Goal: Navigation & Orientation: Find specific page/section

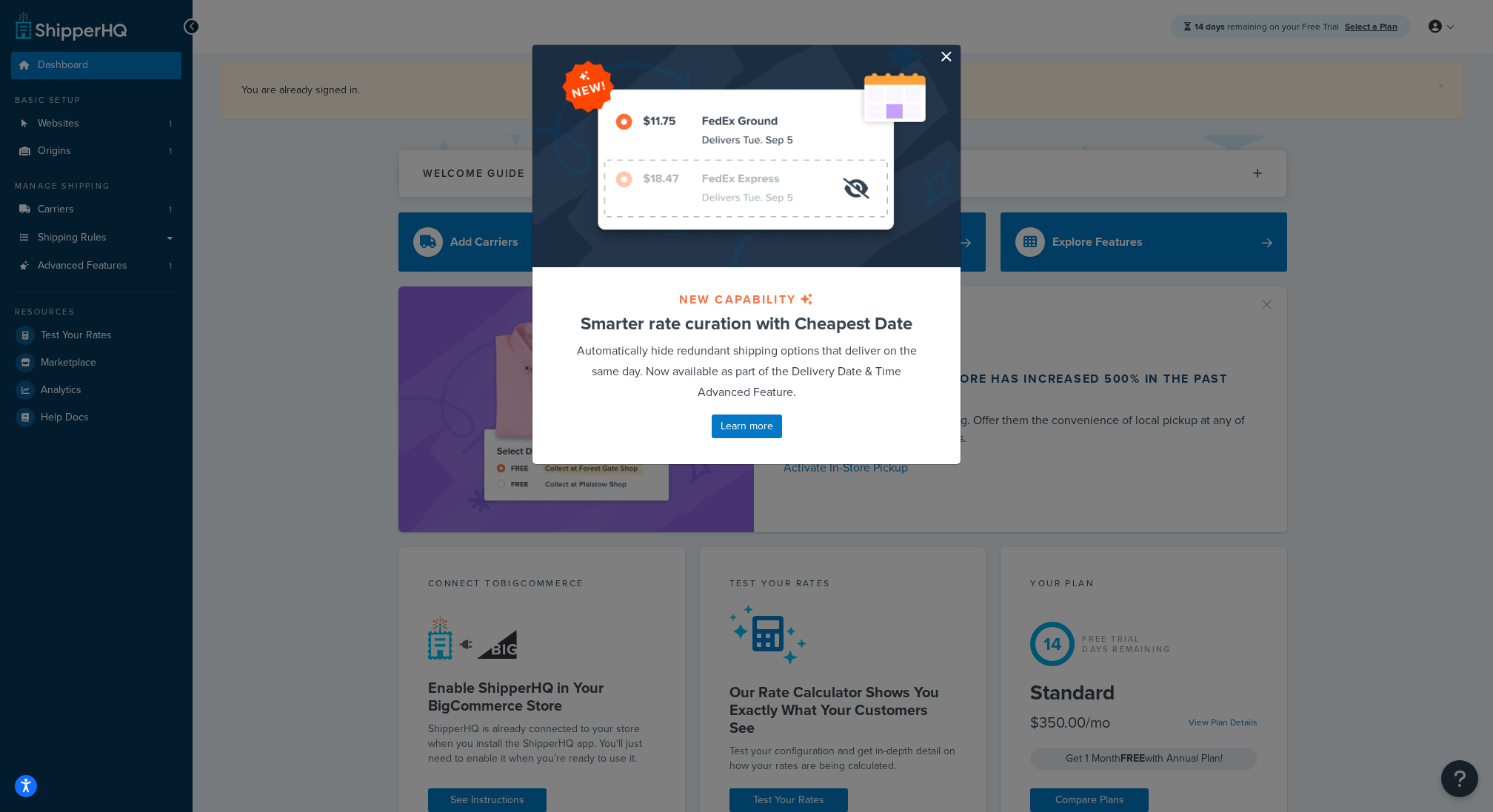
click at [957, 49] on button "button" at bounding box center [959, 47] width 4 height 4
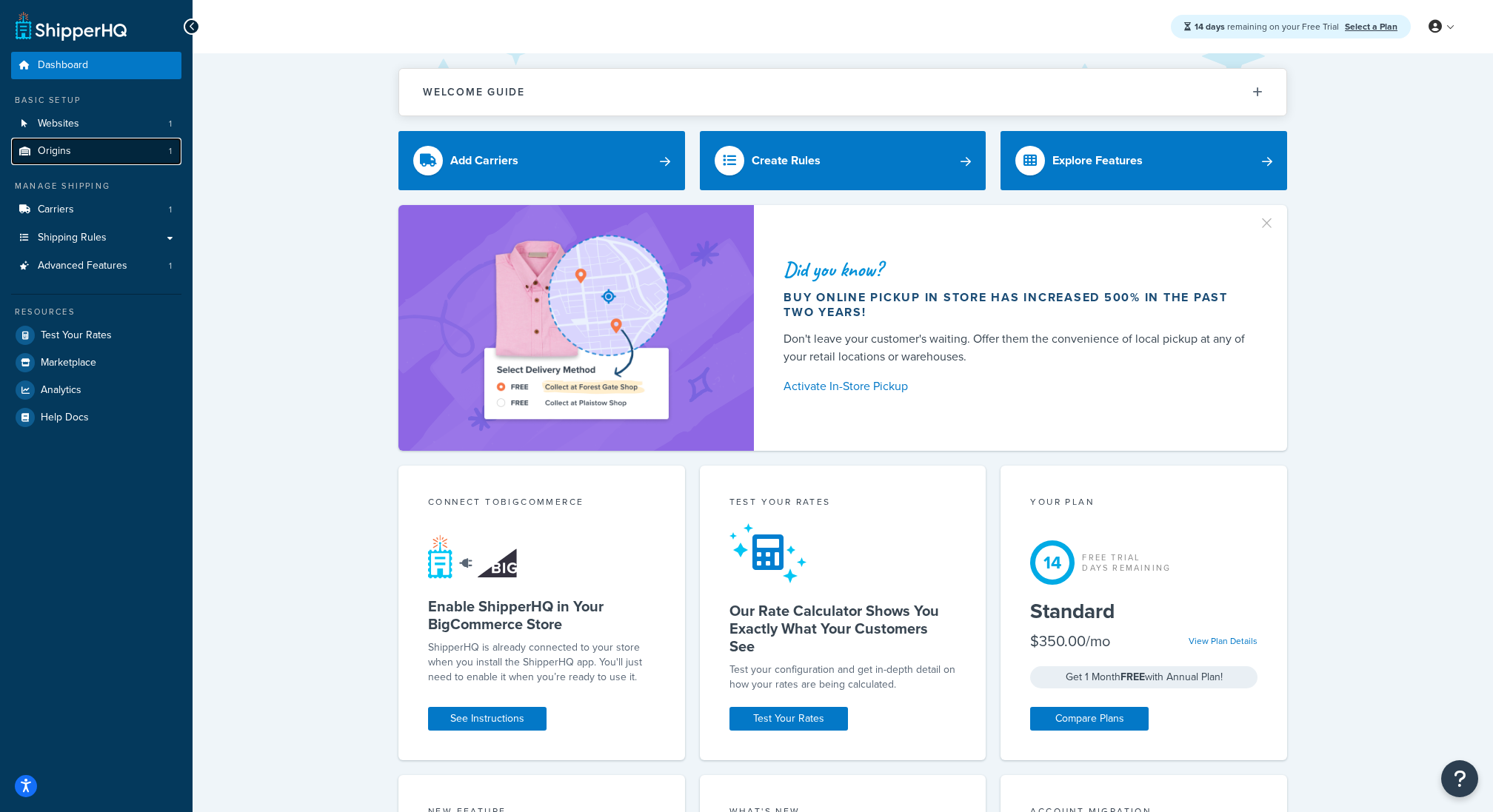
click at [126, 144] on link "Origins 1" at bounding box center [96, 151] width 170 height 27
click at [124, 129] on link "Websites 1" at bounding box center [96, 124] width 170 height 27
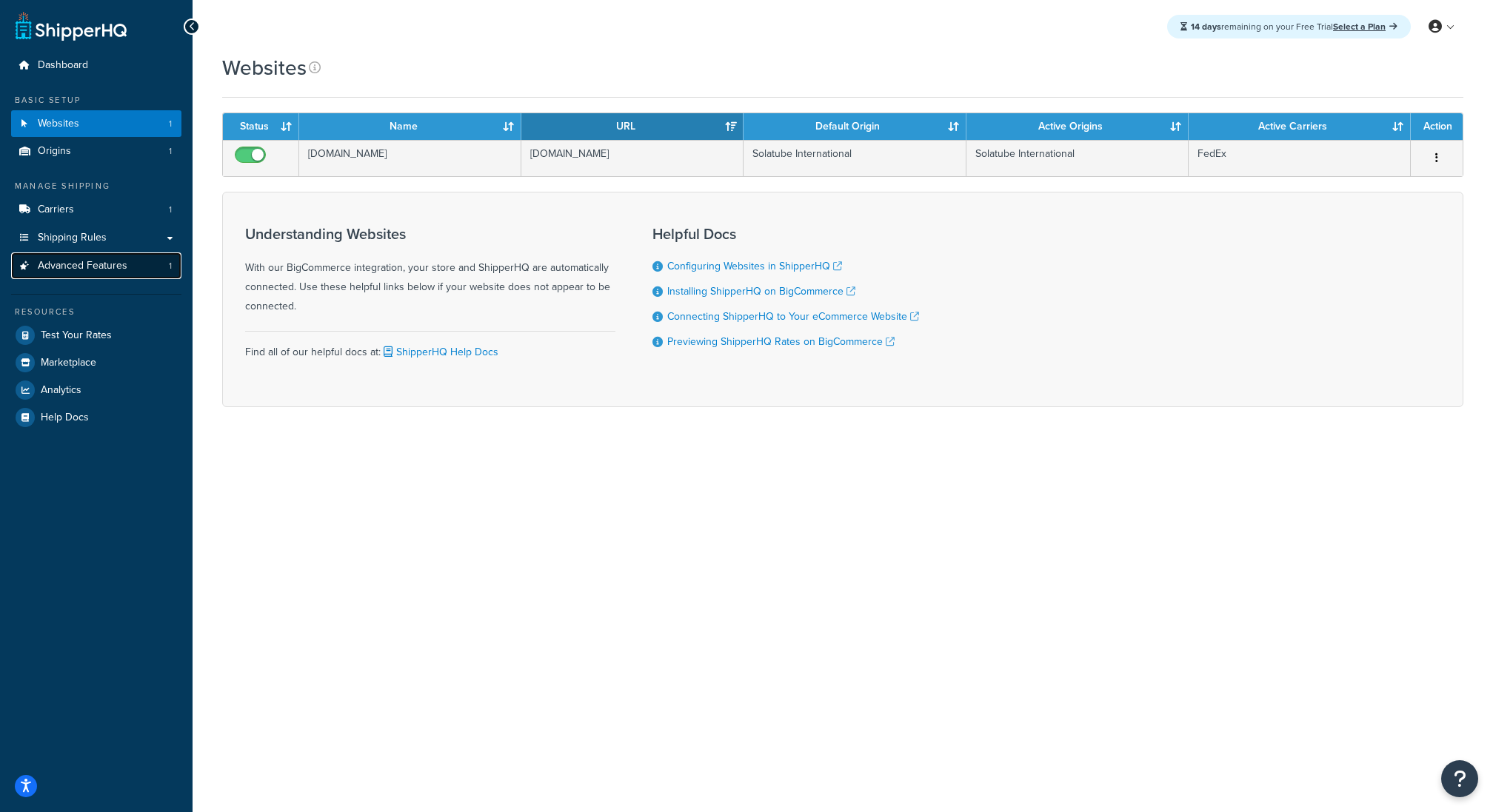
click at [131, 264] on link "Advanced Features 1" at bounding box center [96, 266] width 170 height 27
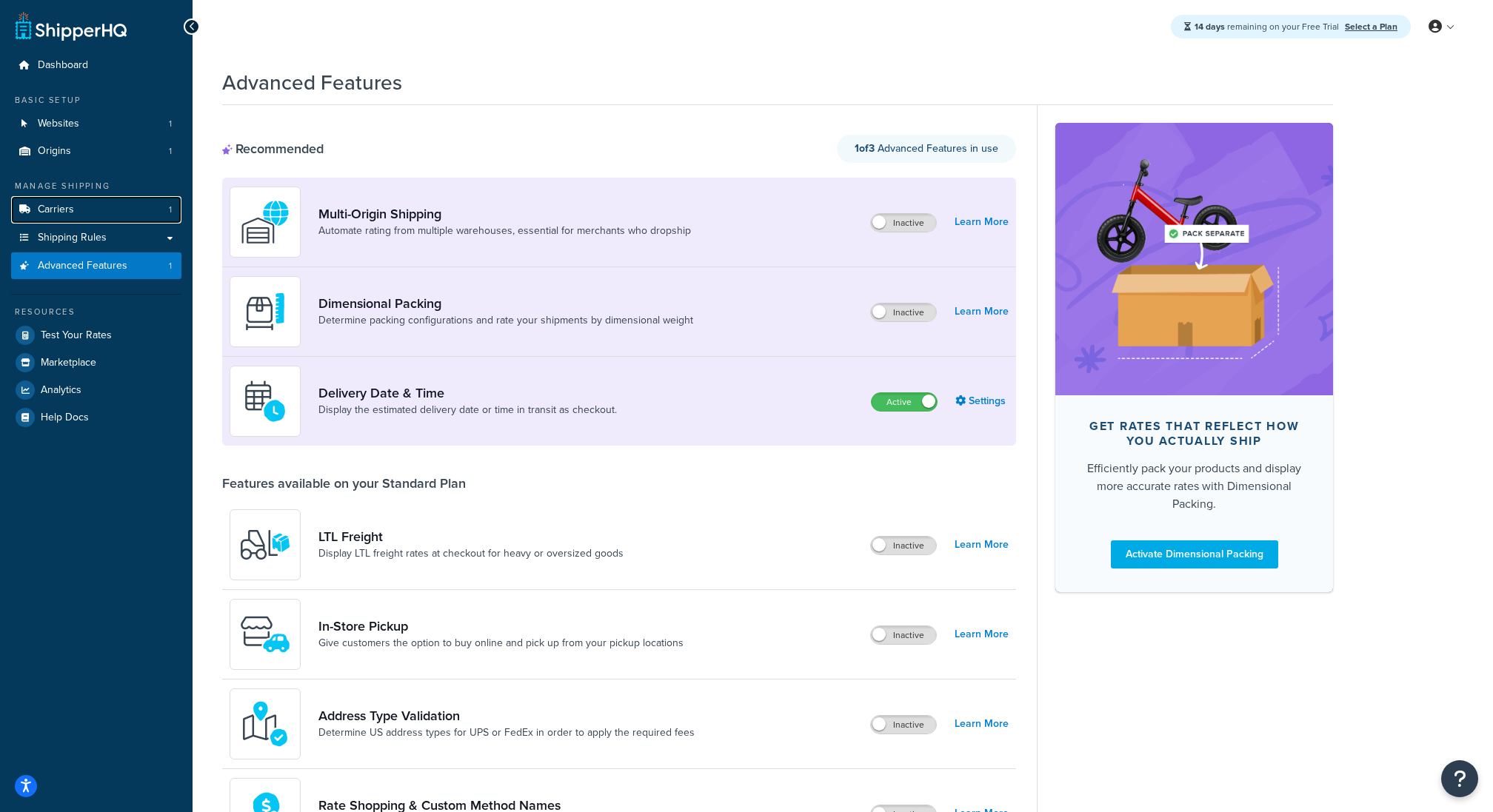
click at [140, 209] on link "Carriers 1" at bounding box center [96, 210] width 170 height 27
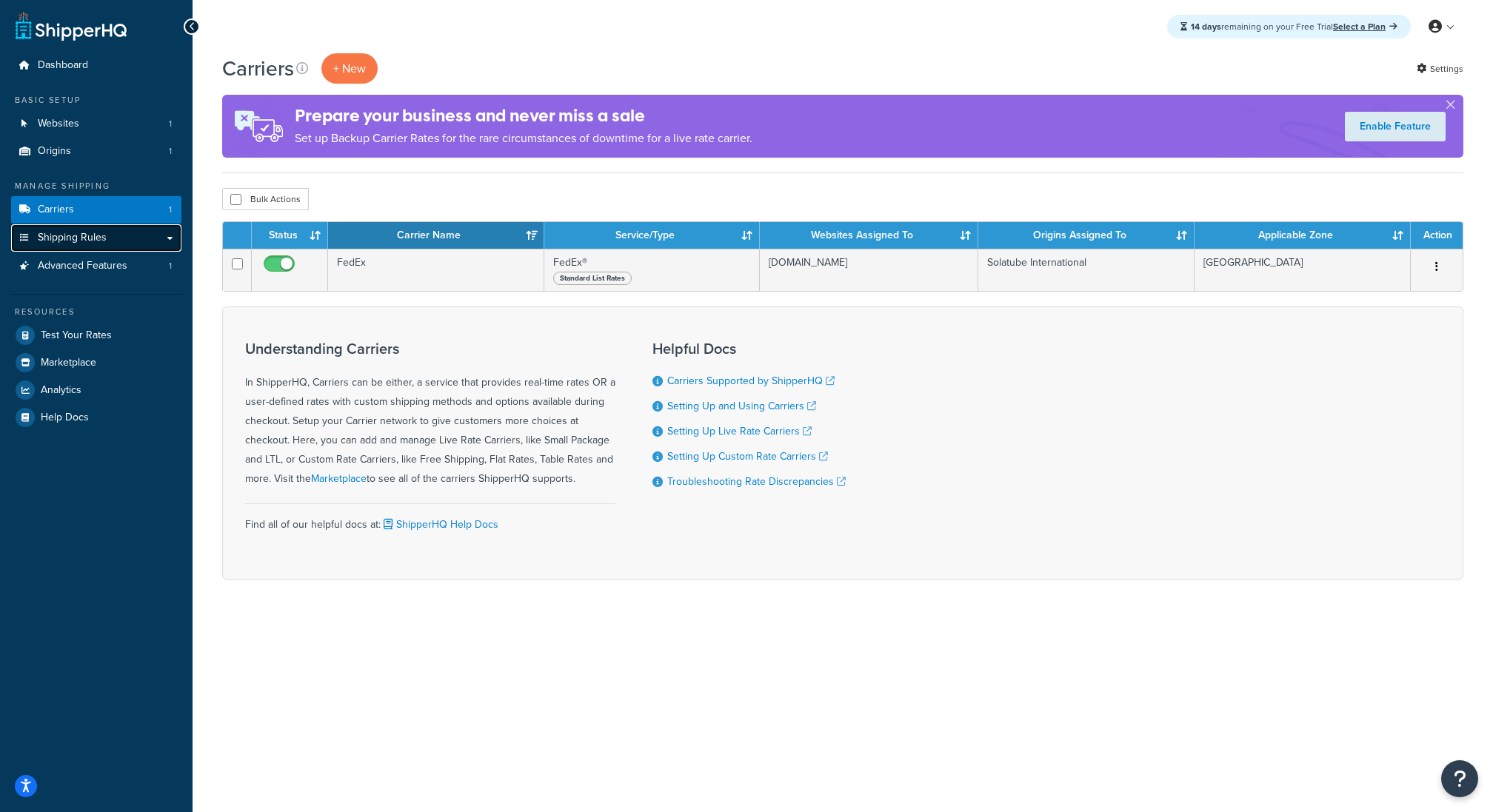
click at [140, 244] on link "Shipping Rules" at bounding box center [96, 238] width 170 height 27
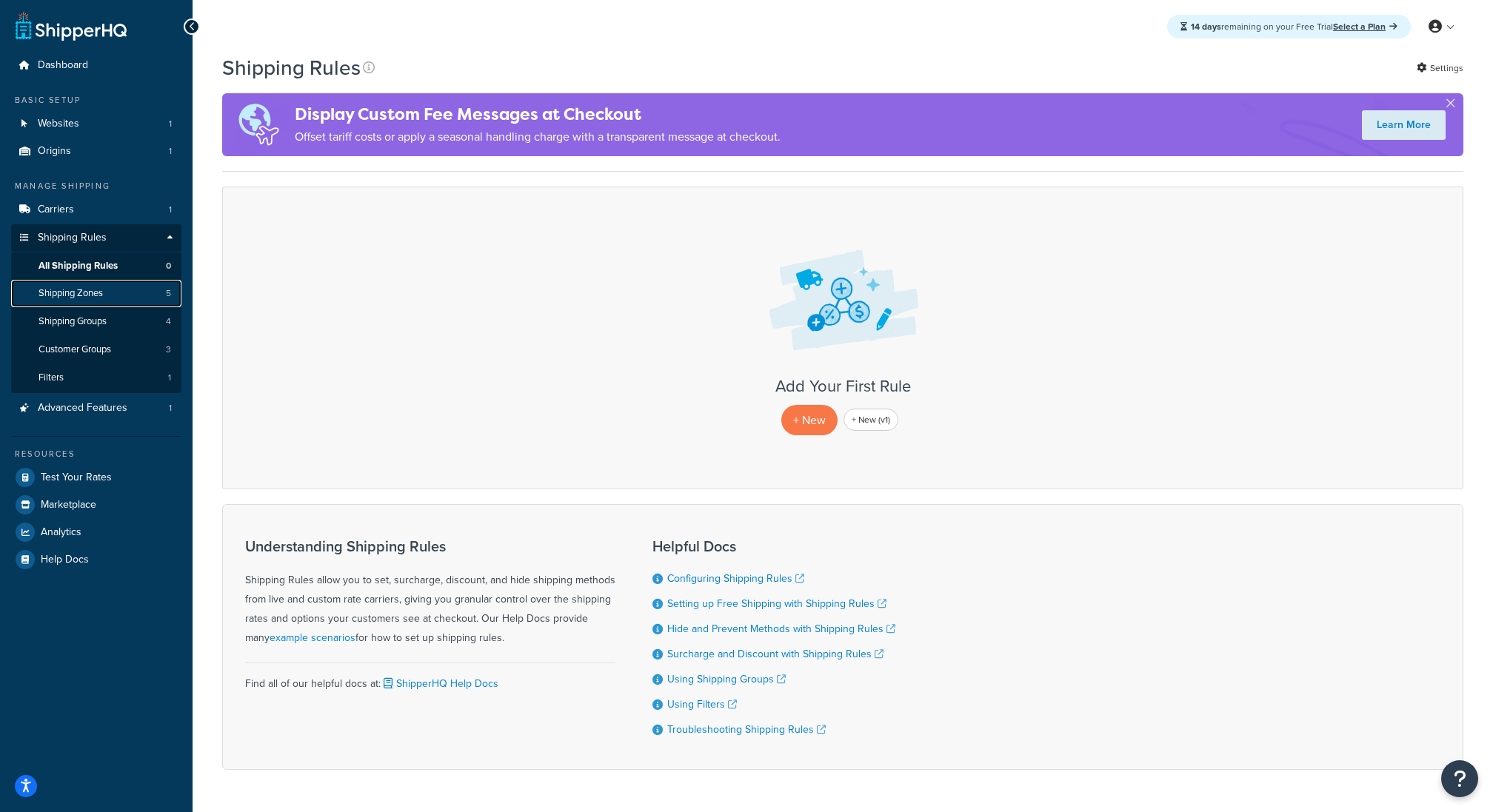
click at [143, 305] on link "Shipping Zones 5" at bounding box center [96, 293] width 170 height 27
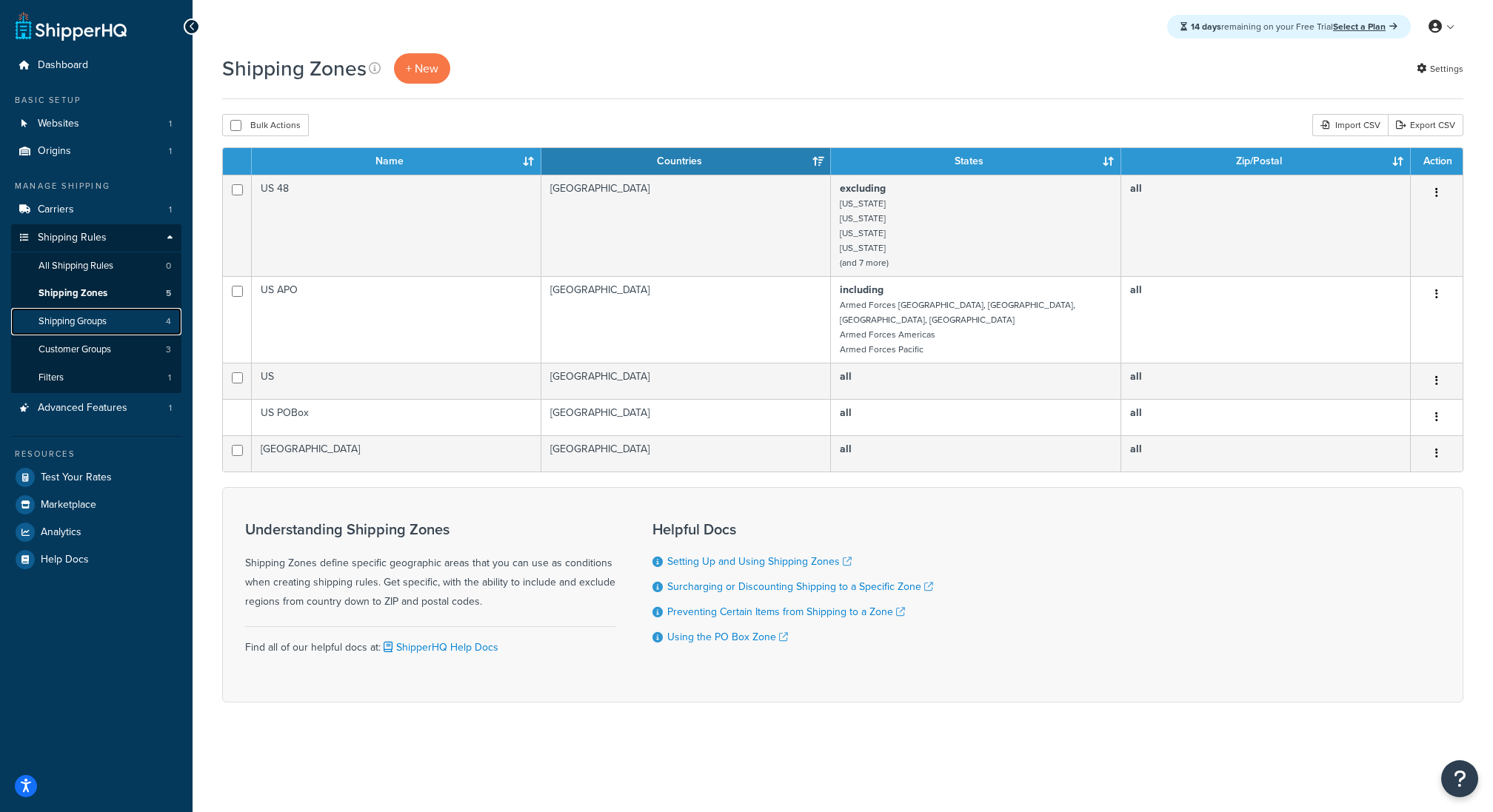
click at [142, 328] on link "Shipping Groups 4" at bounding box center [96, 321] width 170 height 27
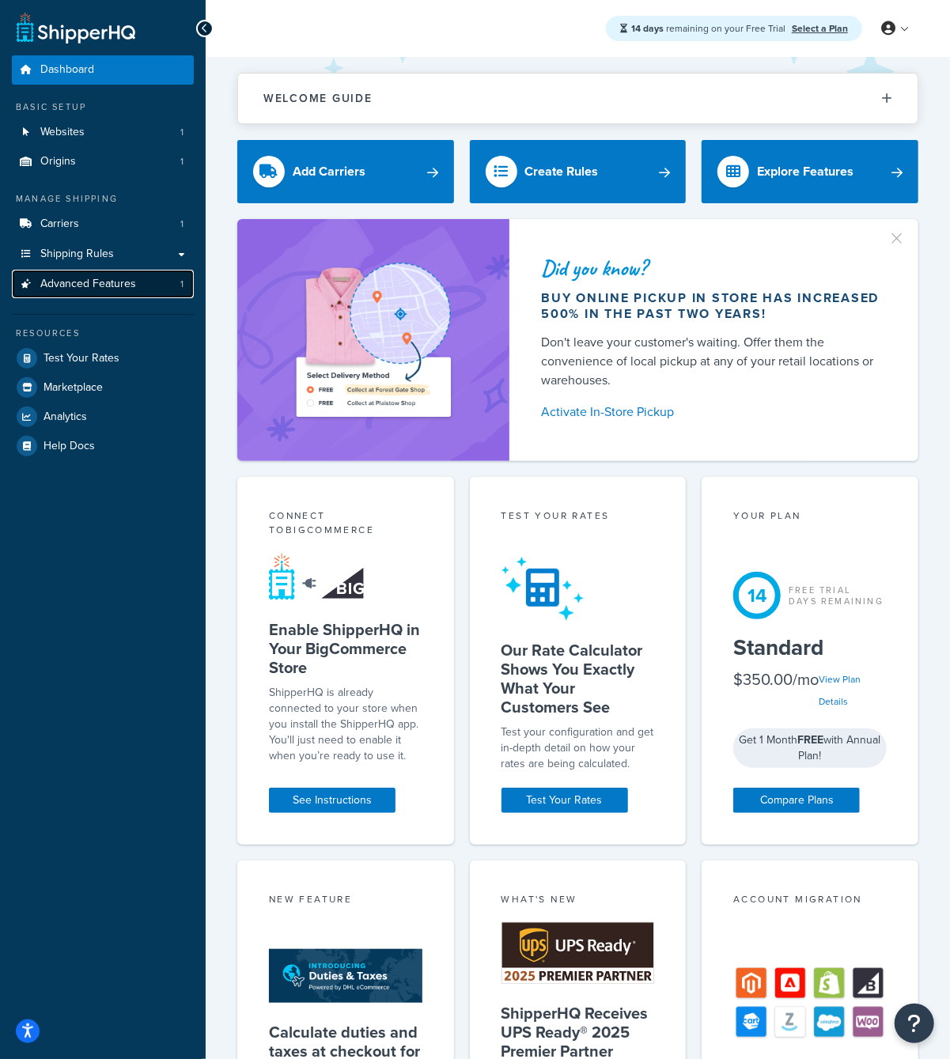
click at [130, 282] on span "Advanced Features" at bounding box center [88, 284] width 96 height 13
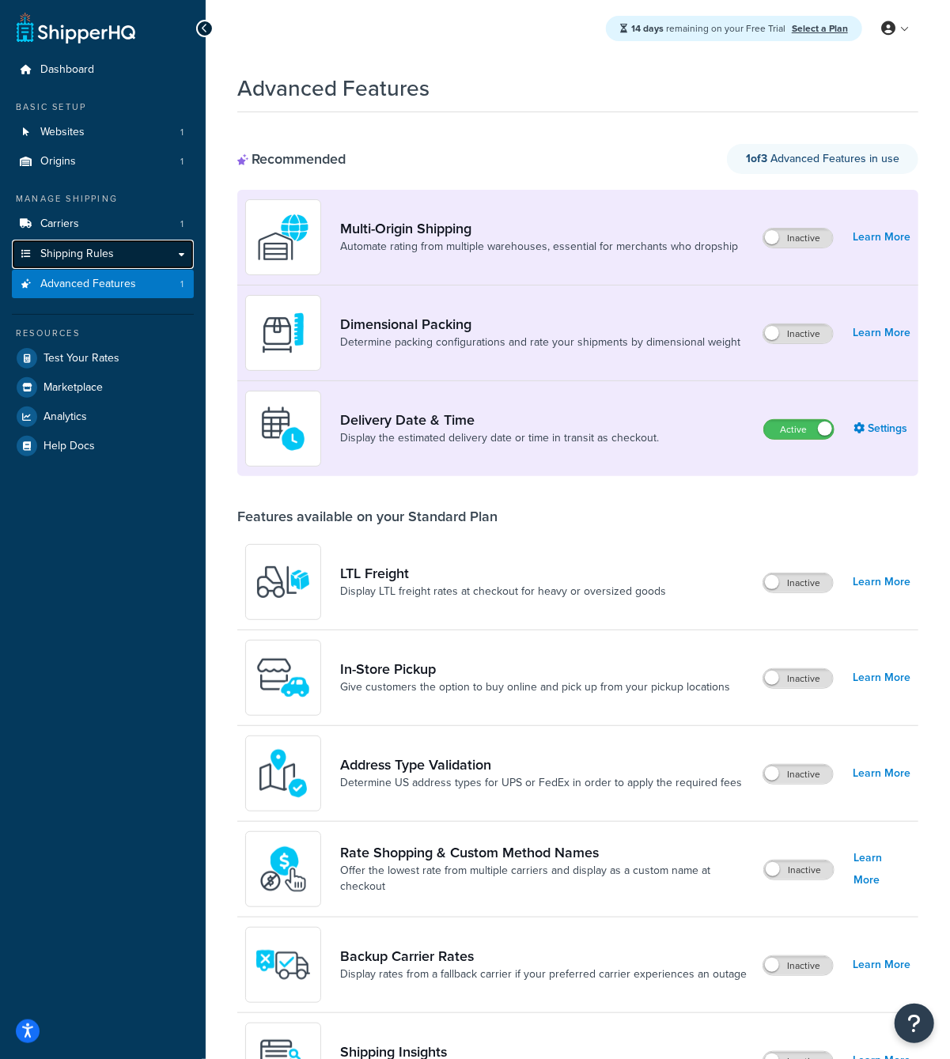
click at [149, 243] on link "Shipping Rules" at bounding box center [103, 254] width 182 height 29
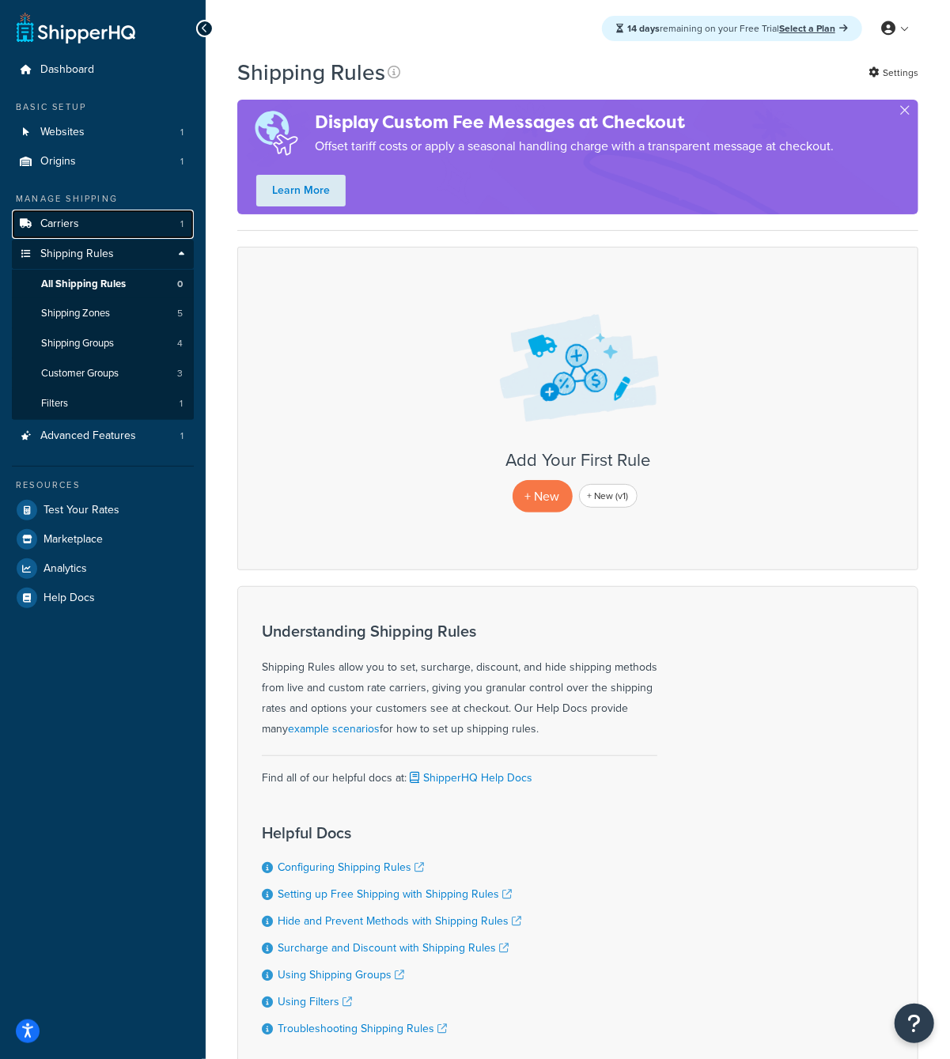
click at [134, 229] on link "Carriers 1" at bounding box center [103, 224] width 182 height 29
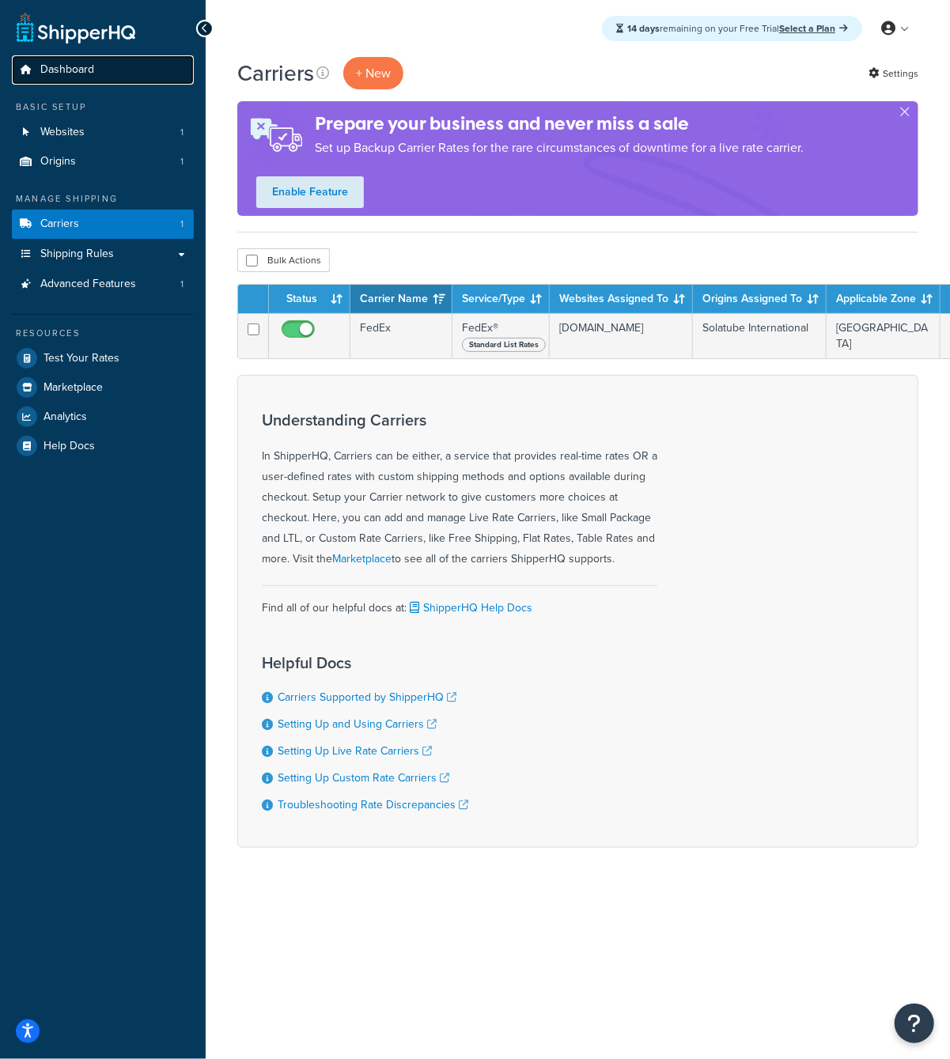
click at [68, 83] on link "Dashboard" at bounding box center [103, 69] width 182 height 29
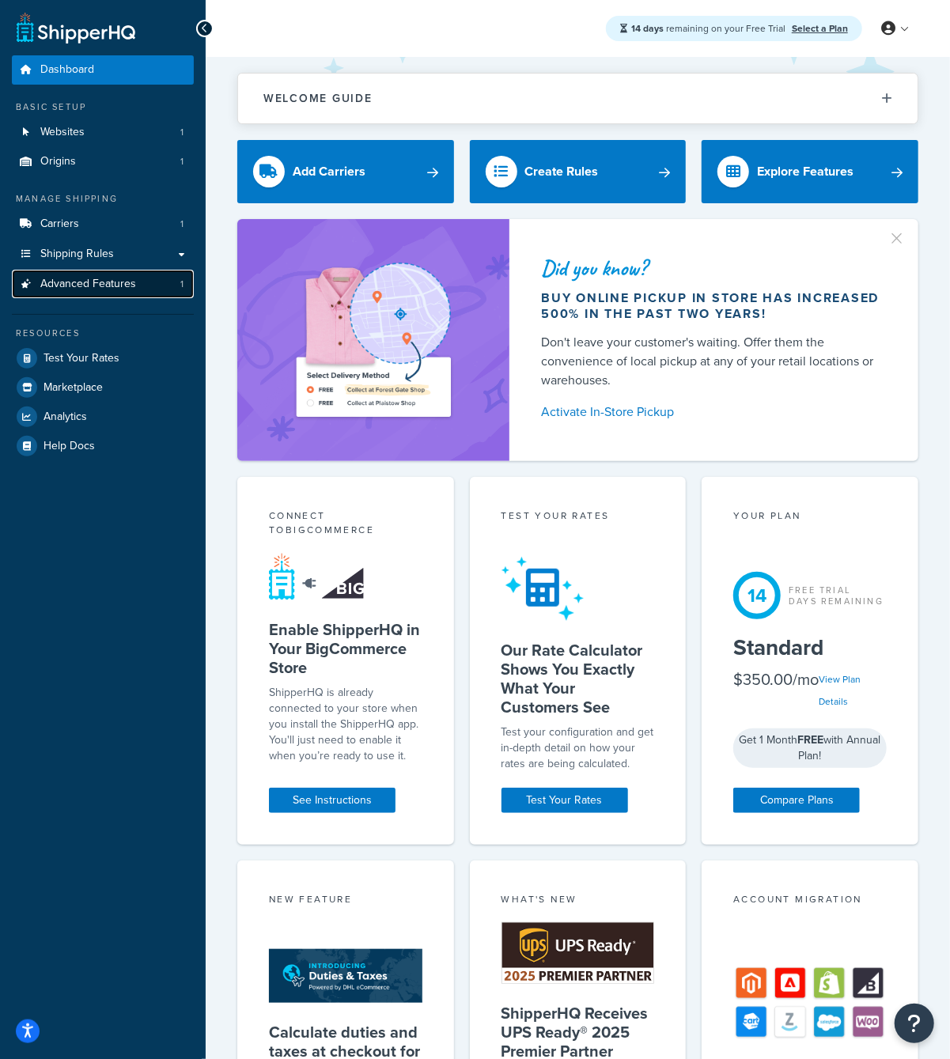
click at [108, 288] on span "Advanced Features" at bounding box center [88, 284] width 96 height 13
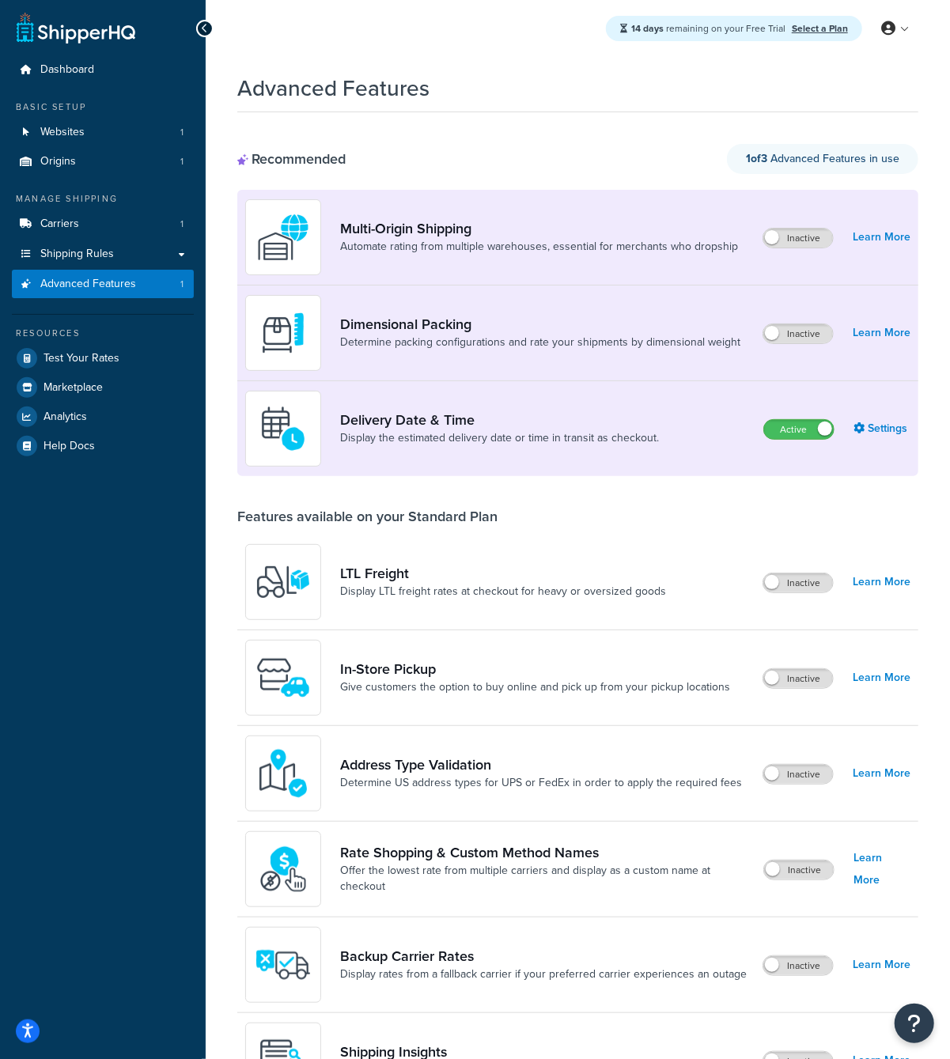
click at [898, 440] on div "Delivery Date & Time Display the estimated delivery date or time in transit as …" at bounding box center [577, 428] width 681 height 95
click at [887, 428] on link "Settings" at bounding box center [881, 429] width 57 height 22
